Goal: Find specific page/section: Find specific page/section

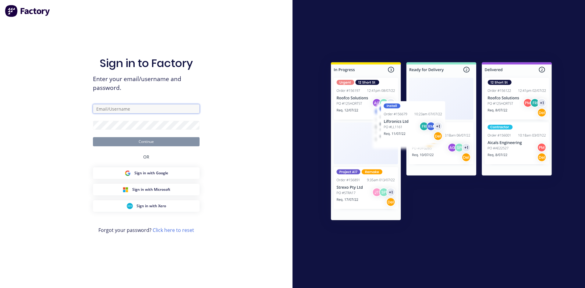
type input "[EMAIL_ADDRESS][DOMAIN_NAME]"
click at [138, 141] on button "Continue" at bounding box center [146, 141] width 107 height 9
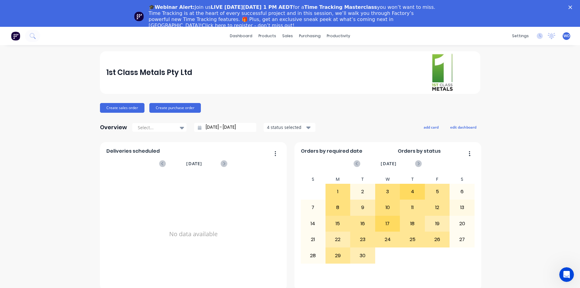
click at [572, 5] on icon "Close" at bounding box center [571, 7] width 4 height 4
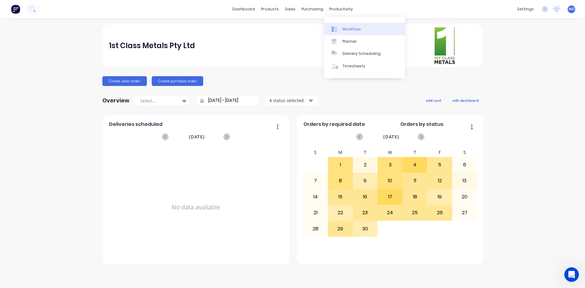
click at [363, 28] on link "Workflow" at bounding box center [364, 29] width 81 height 12
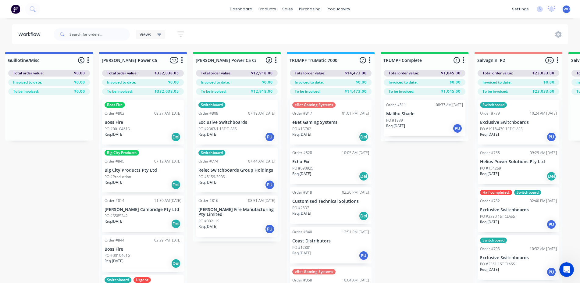
scroll to position [0, 612]
